Goal: Book appointment/travel/reservation

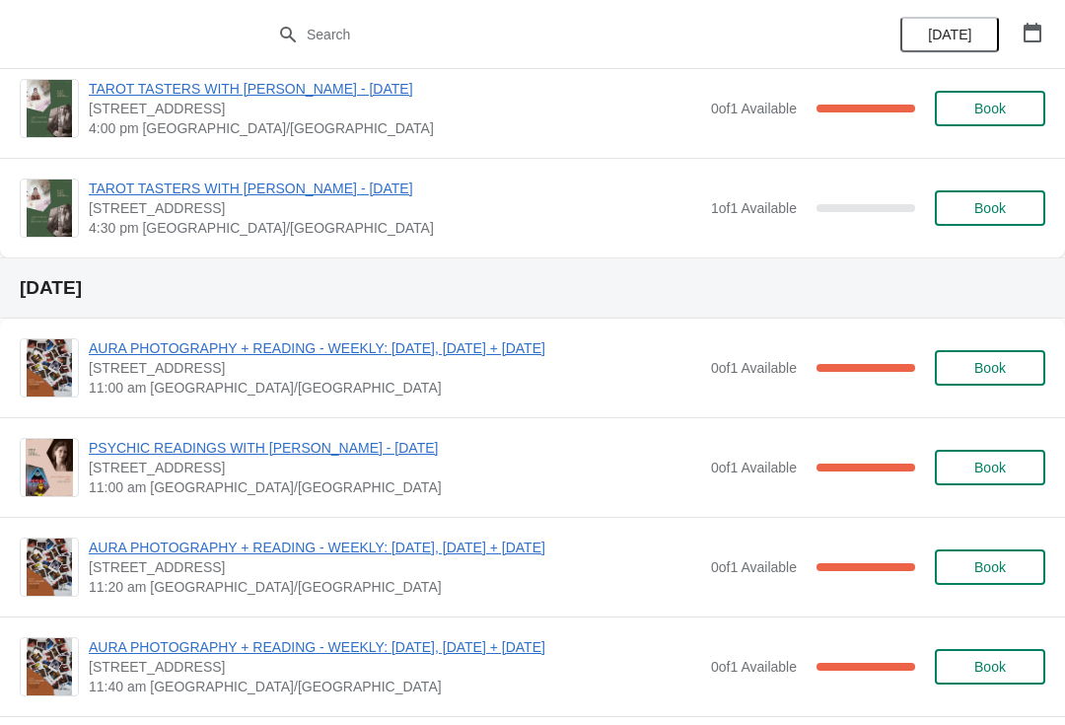
scroll to position [2334, 0]
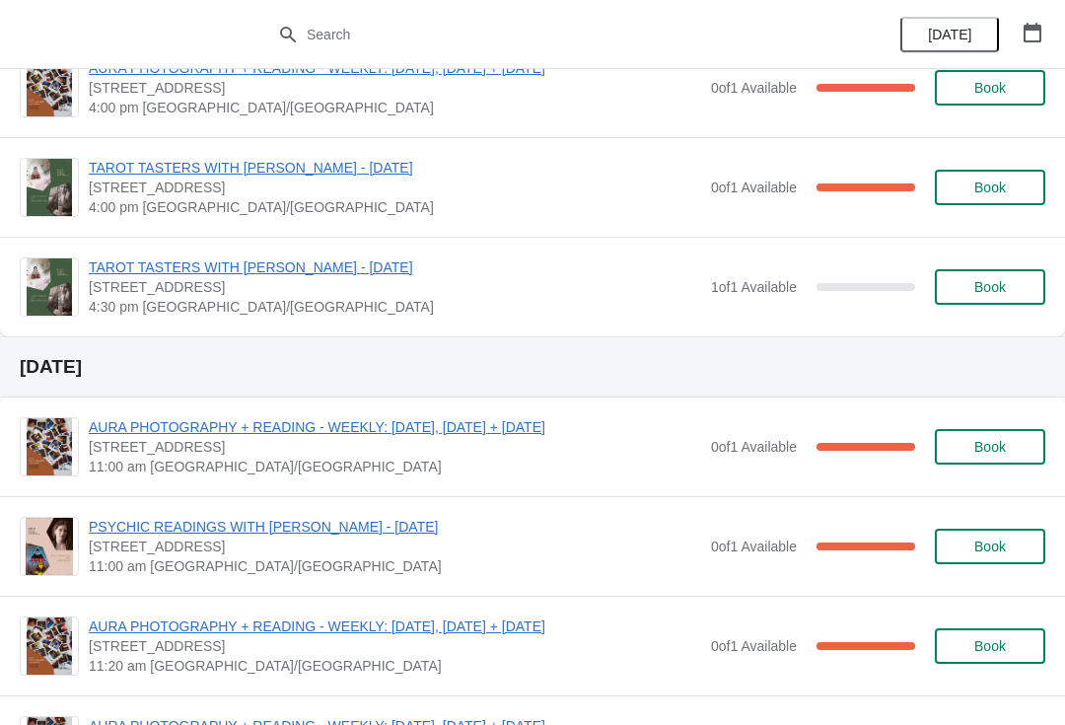
click at [972, 276] on button "Book" at bounding box center [989, 286] width 110 height 35
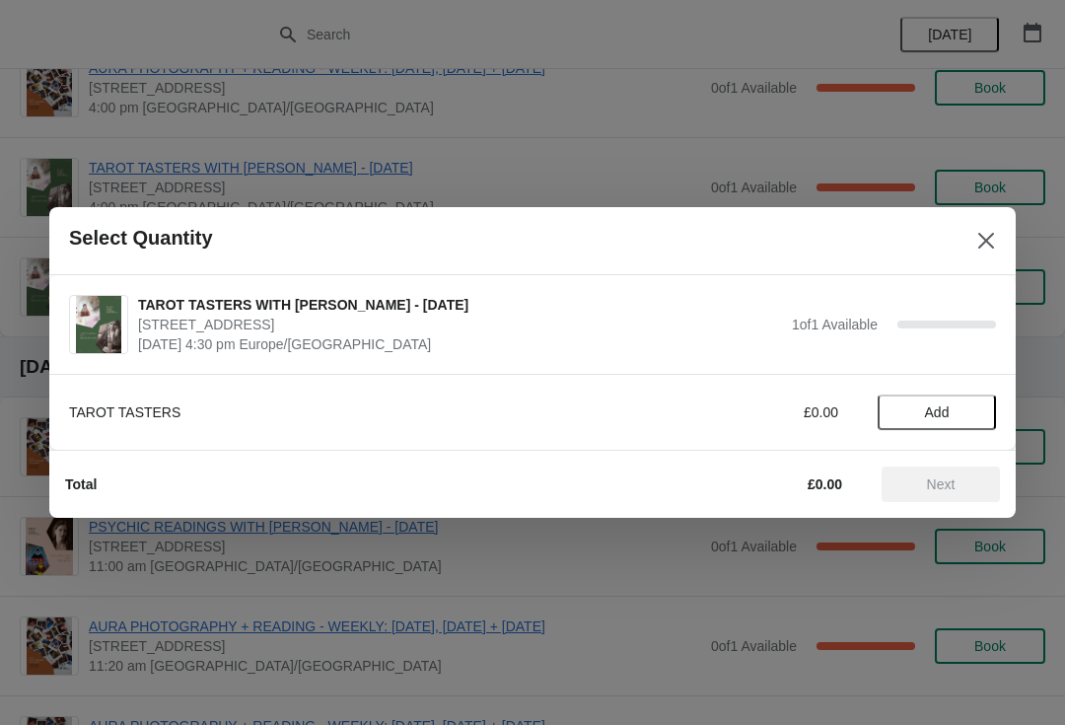
click at [944, 402] on button "Add" at bounding box center [936, 411] width 118 height 35
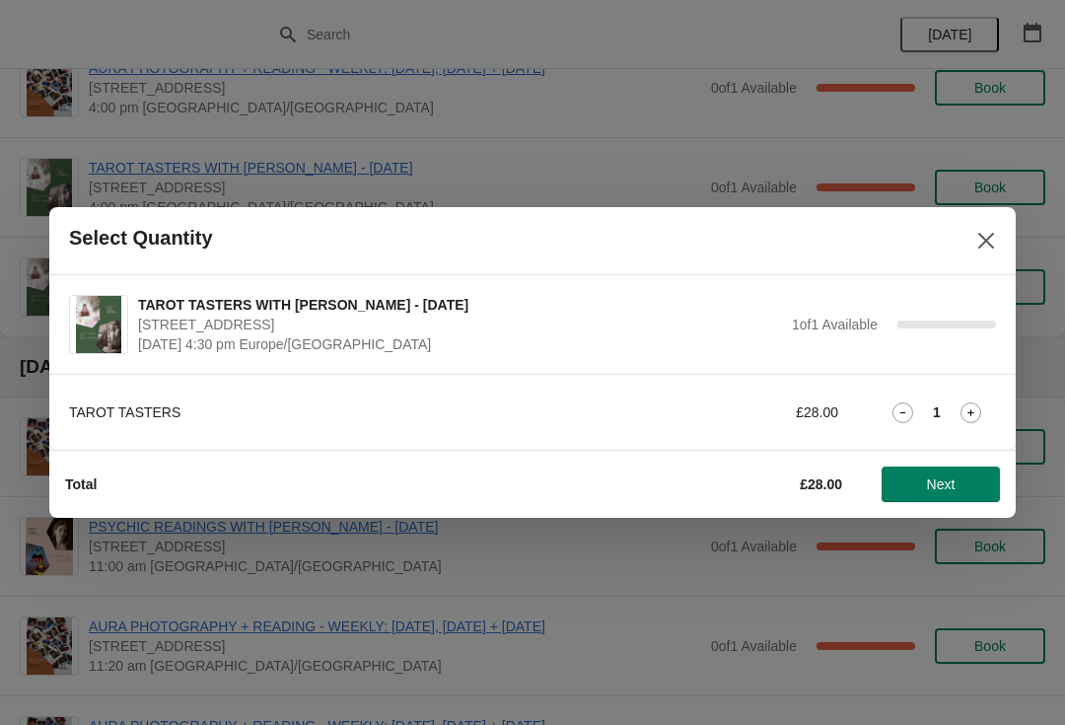
click at [929, 470] on button "Next" at bounding box center [940, 483] width 118 height 35
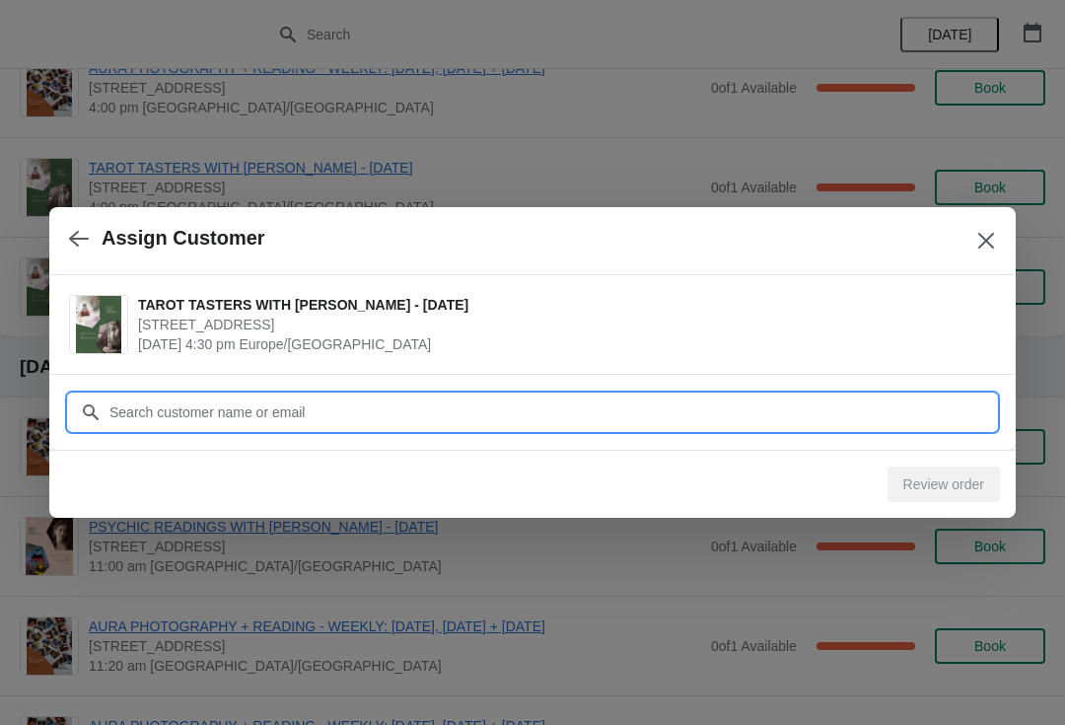
click at [780, 408] on input "Customer" at bounding box center [551, 411] width 887 height 35
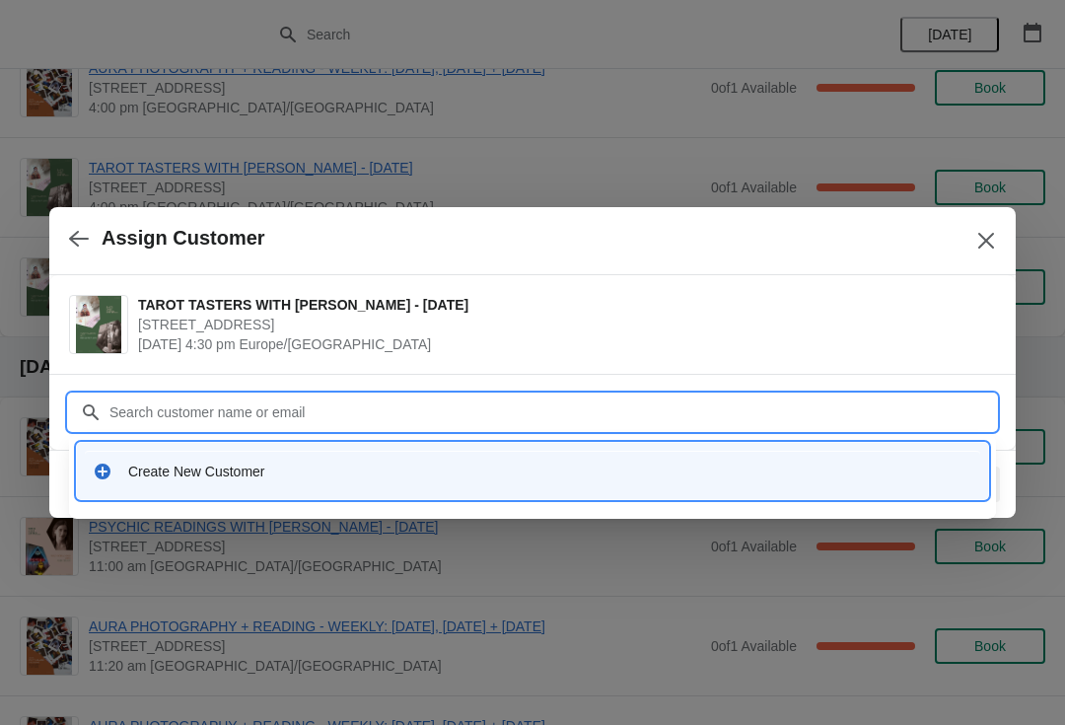
click at [580, 491] on div "Create New Customer" at bounding box center [532, 471] width 911 height 56
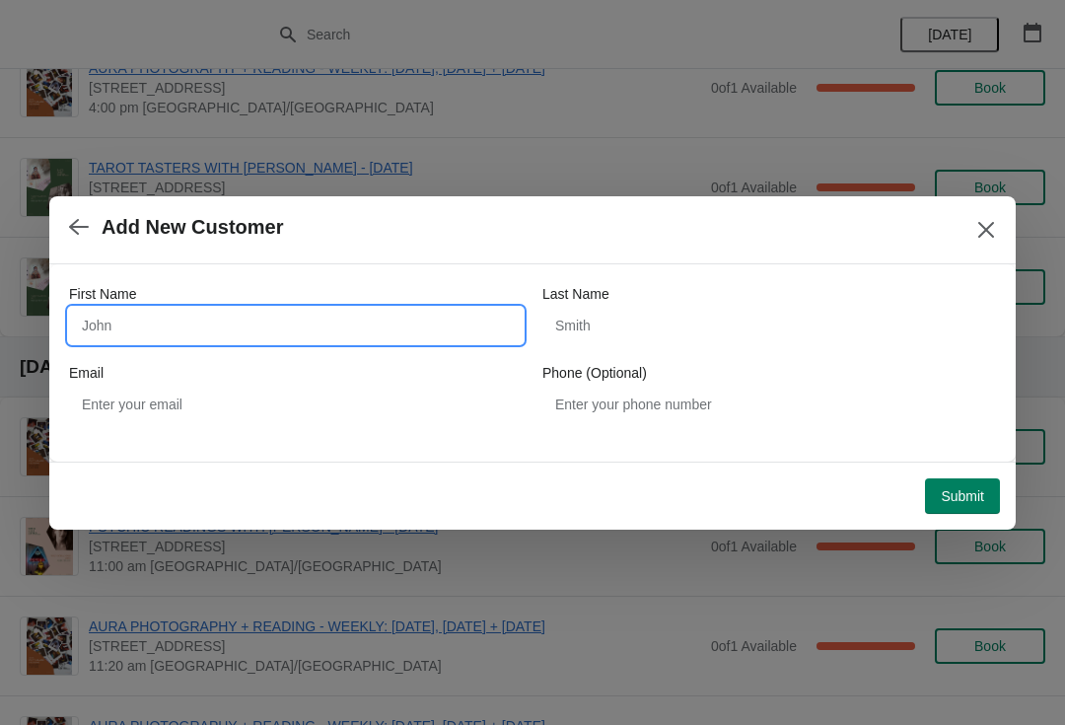
click at [392, 322] on input "First Name" at bounding box center [295, 325] width 453 height 35
type input "Melis"
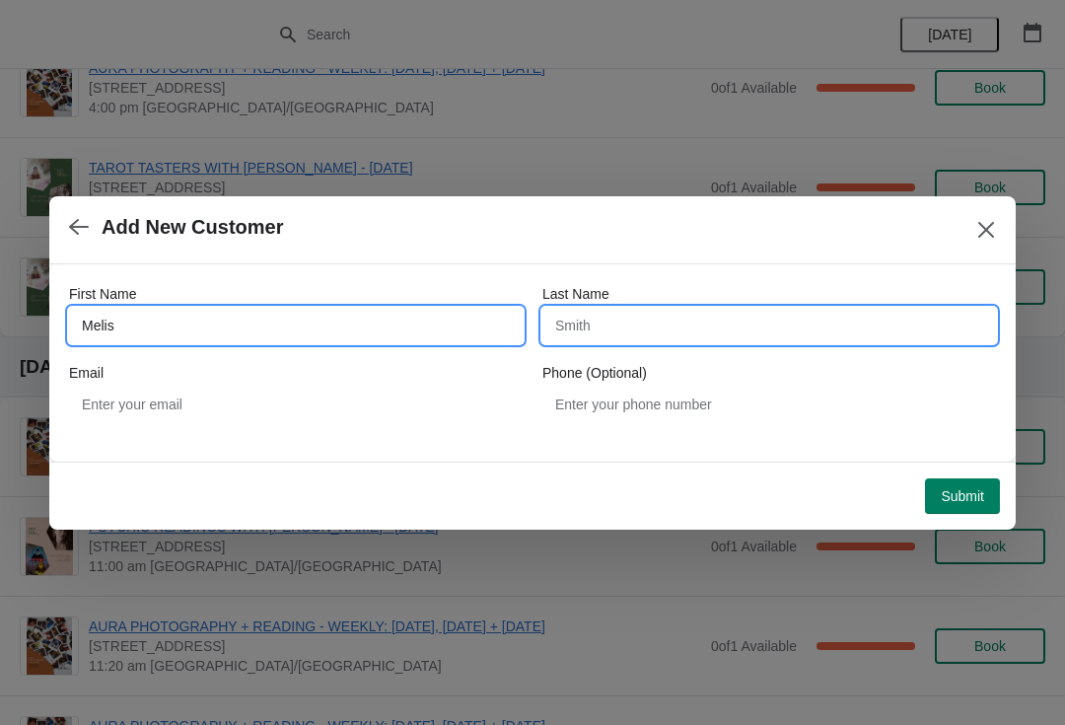
click at [699, 337] on input "Last Name" at bounding box center [768, 325] width 453 height 35
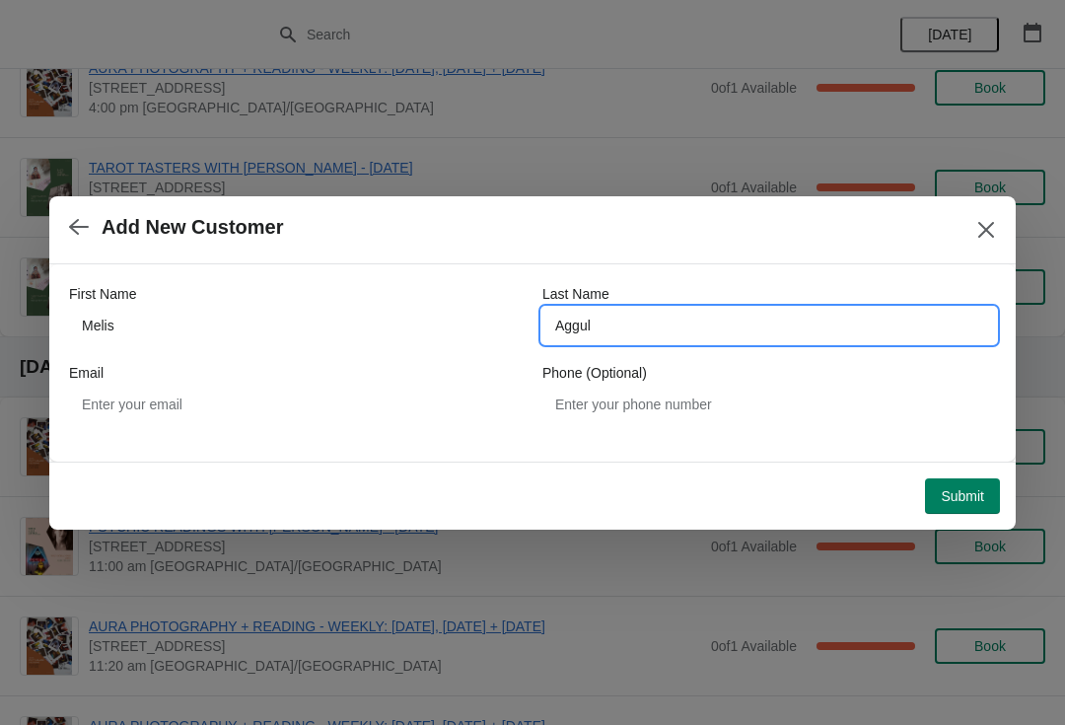
type input "Aggul"
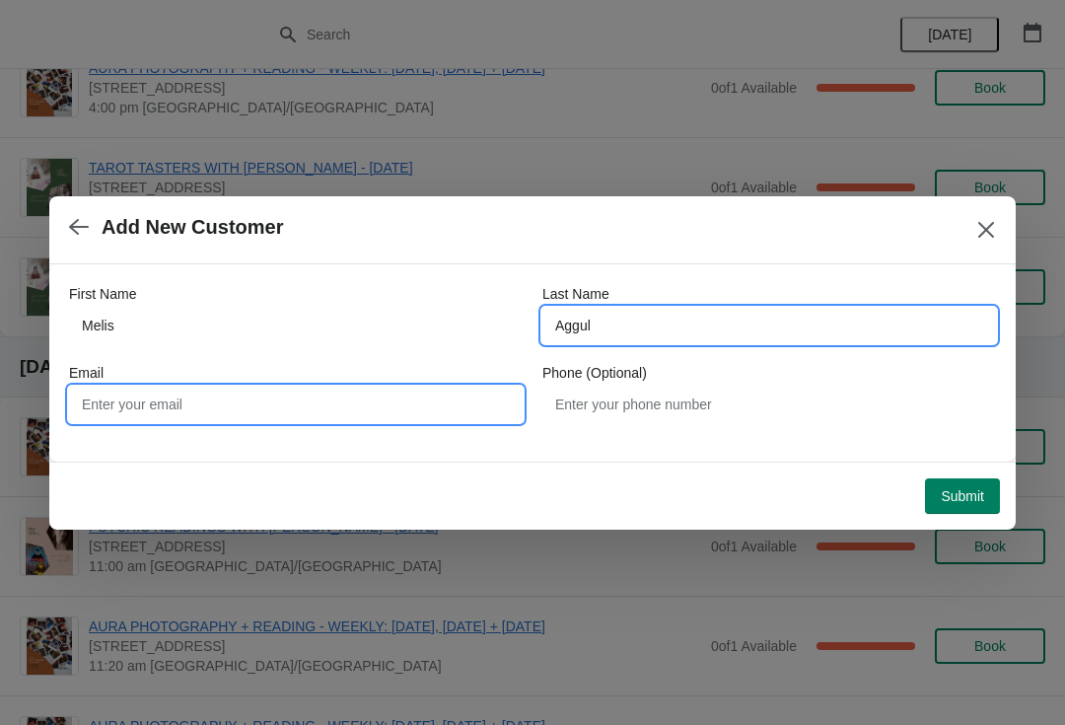
click at [362, 407] on input "Email" at bounding box center [295, 403] width 453 height 35
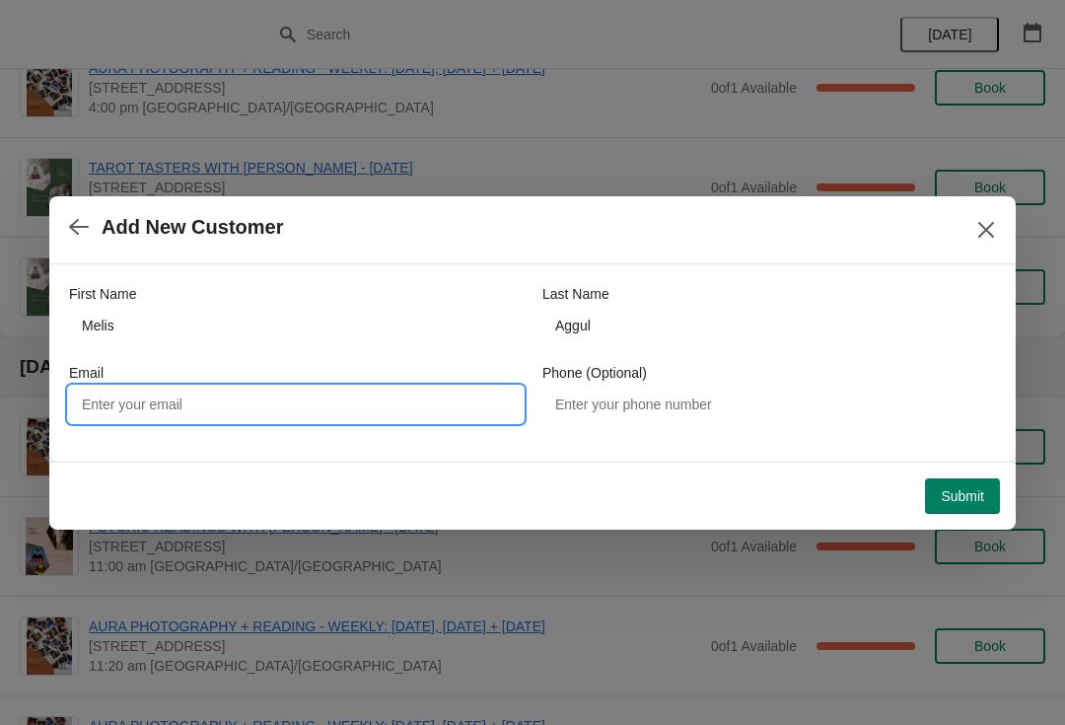
type input "M"
type input "[EMAIL_ADDRESS][DOMAIN_NAME]"
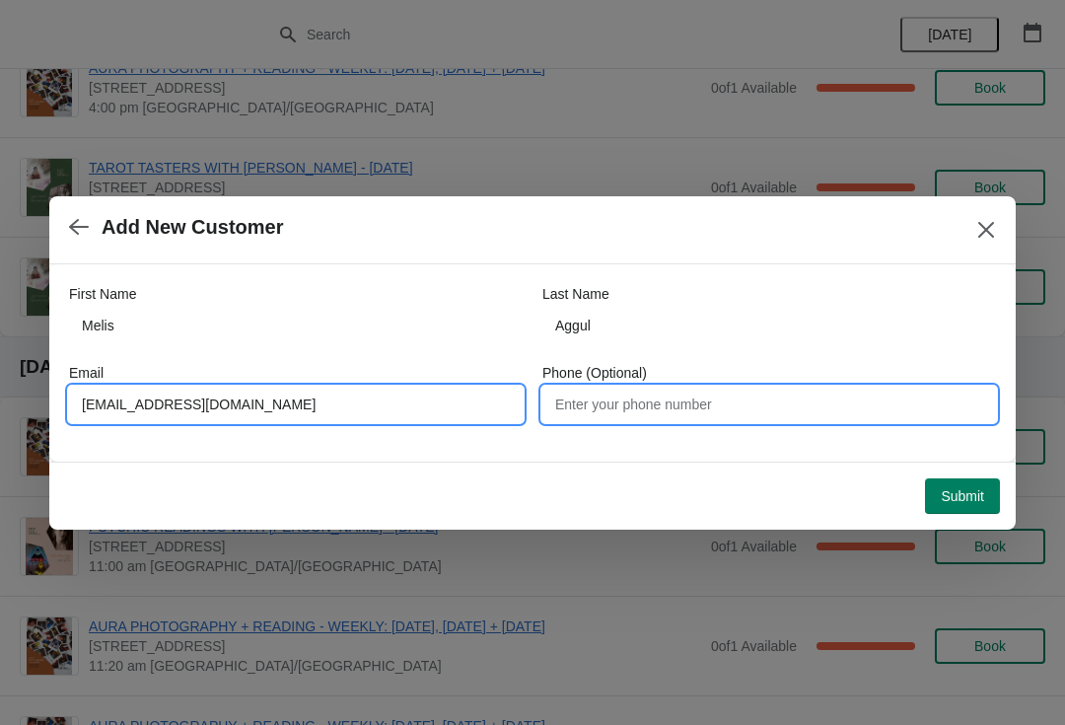
click at [717, 403] on input "Phone (Optional)" at bounding box center [768, 403] width 453 height 35
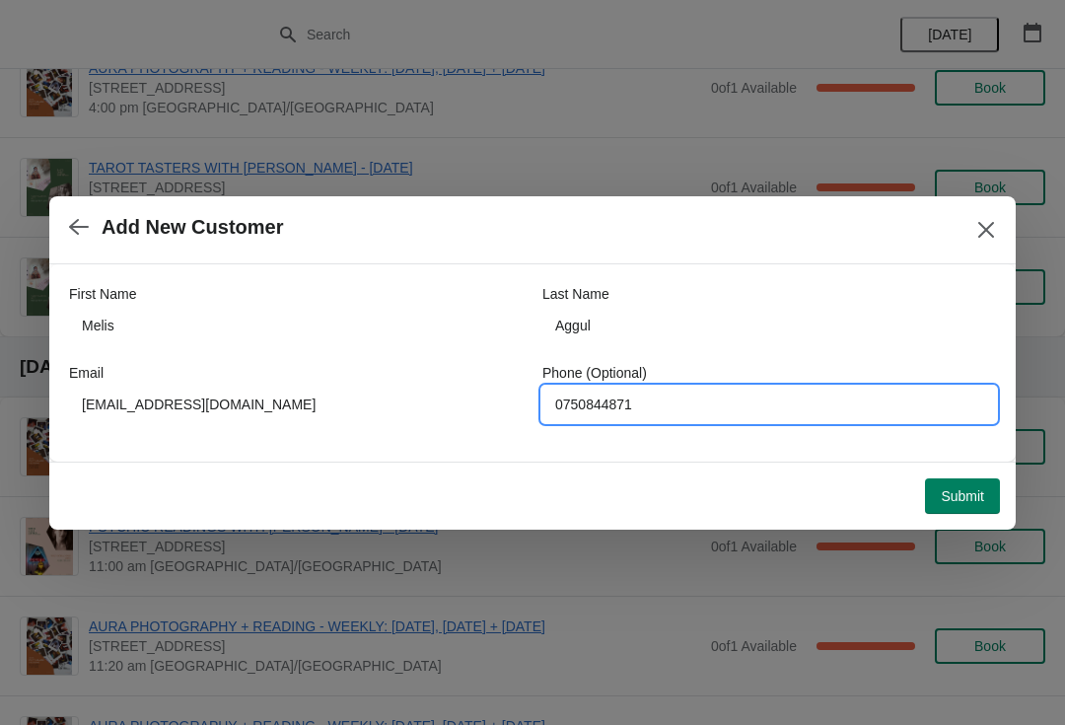
type input "07508448711"
